Goal: Obtain resource: Download file/media

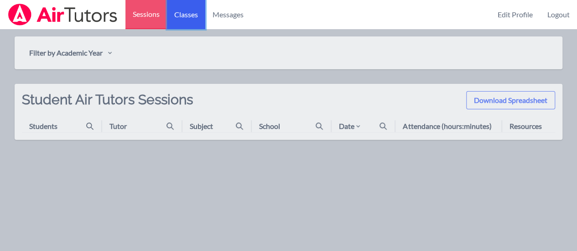
click at [193, 13] on link "Classes" at bounding box center [186, 14] width 38 height 29
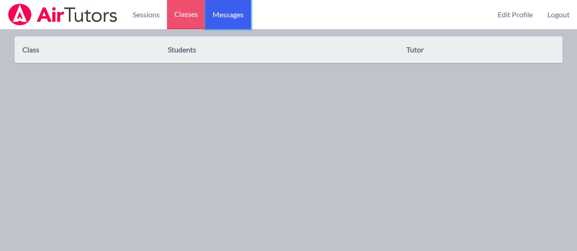
click at [221, 13] on span "Messages" at bounding box center [227, 14] width 31 height 11
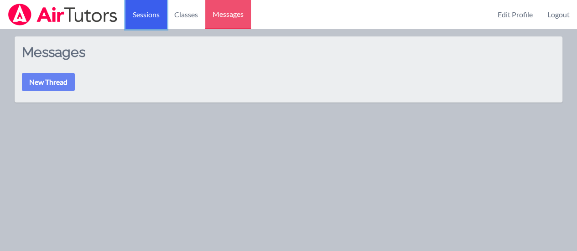
click at [137, 14] on link "Sessions" at bounding box center [145, 14] width 41 height 29
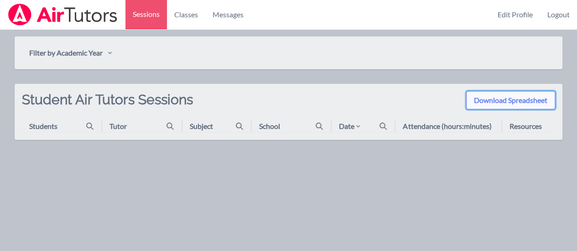
click at [491, 107] on button "Download Spreadsheet" at bounding box center [510, 100] width 89 height 18
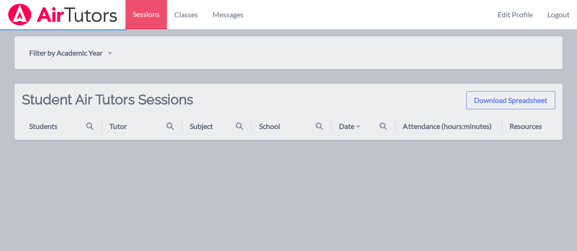
click at [64, 12] on img at bounding box center [62, 15] width 111 height 22
